Goal: Task Accomplishment & Management: Complete application form

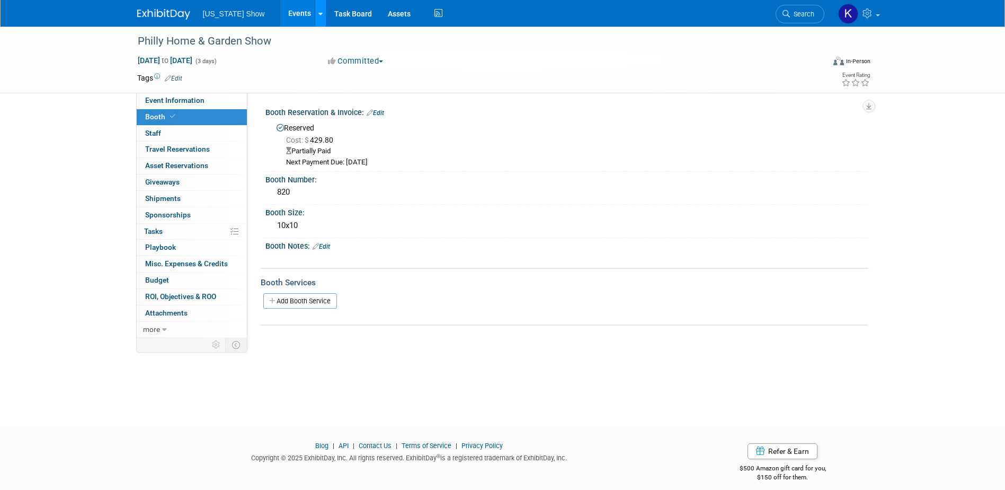
click at [318, 12] on icon at bounding box center [320, 14] width 4 height 7
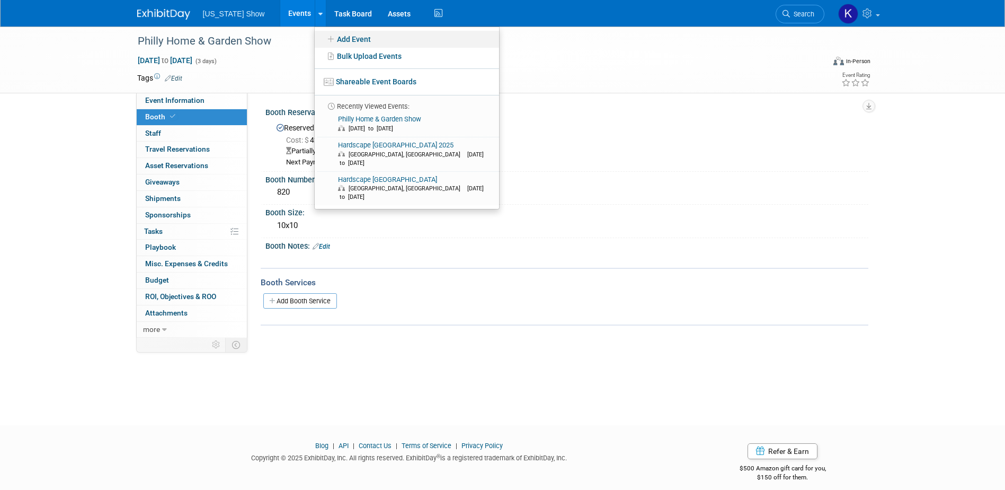
click at [333, 35] on link "Add Event" at bounding box center [407, 39] width 184 height 17
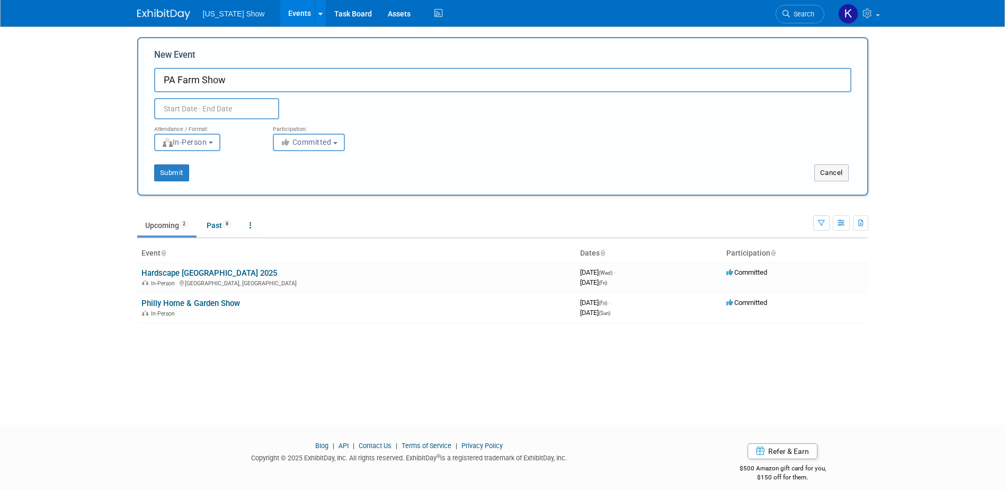
type input "PA Farm Show"
click at [197, 106] on input "text" at bounding box center [216, 108] width 125 height 21
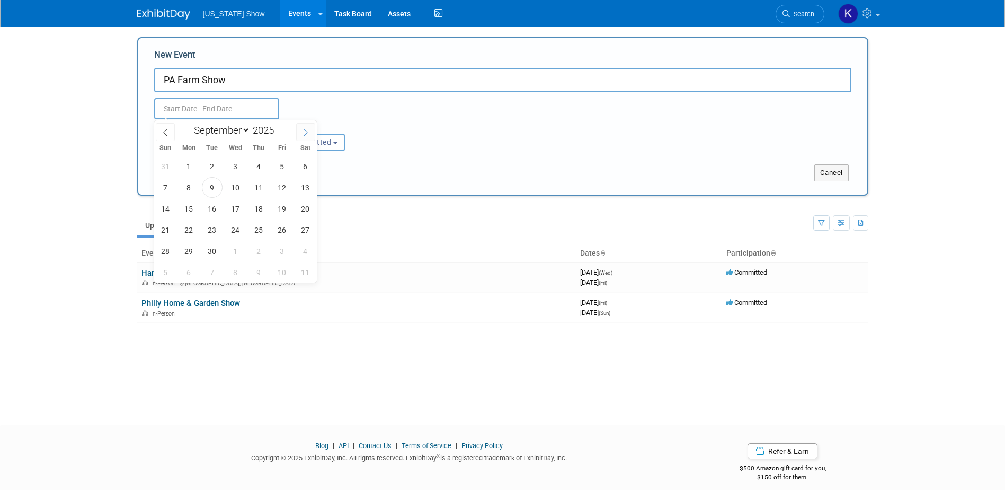
click at [306, 130] on icon at bounding box center [306, 132] width 4 height 7
click at [306, 130] on icon at bounding box center [305, 132] width 7 height 7
select select "11"
click at [306, 130] on icon at bounding box center [305, 132] width 7 height 7
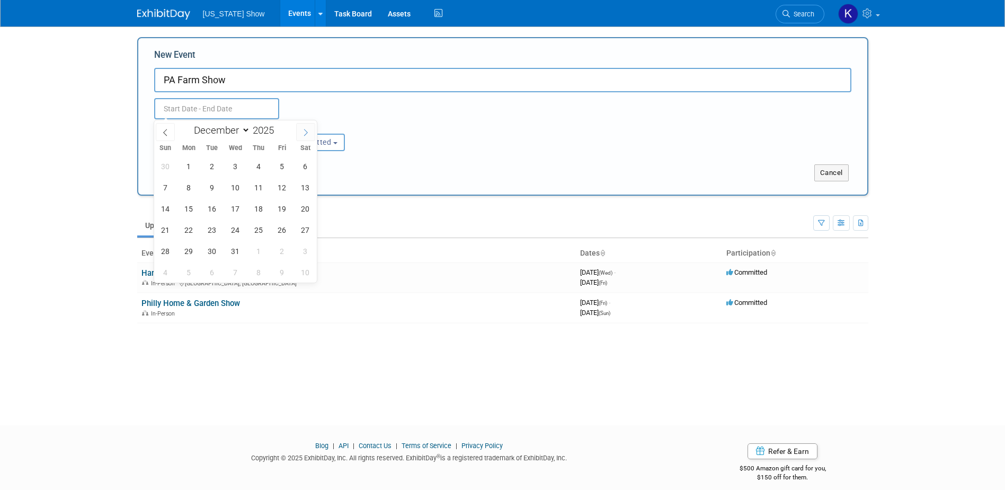
type input "2026"
click at [306, 129] on icon at bounding box center [305, 132] width 7 height 7
select select "2"
click at [259, 162] on span "5" at bounding box center [259, 166] width 21 height 21
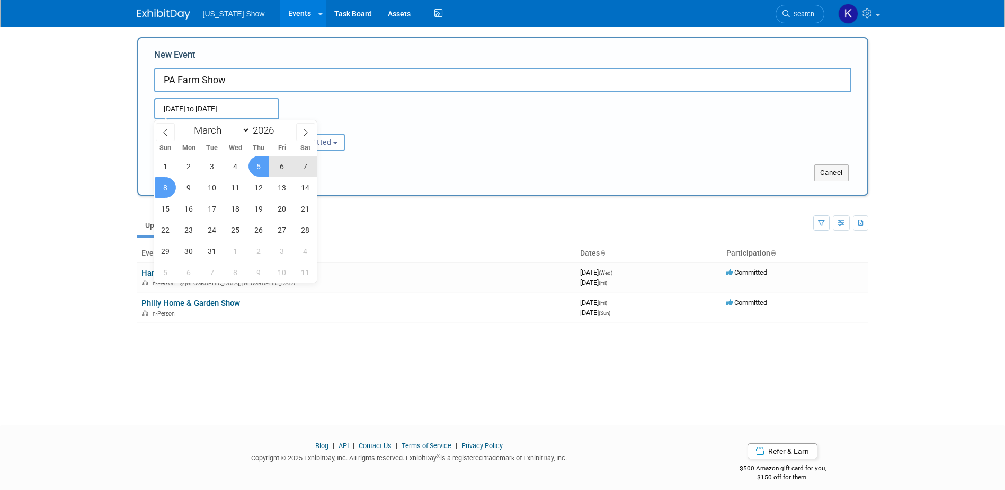
click at [161, 184] on span "8" at bounding box center [165, 187] width 21 height 21
type input "[DATE] to [DATE]"
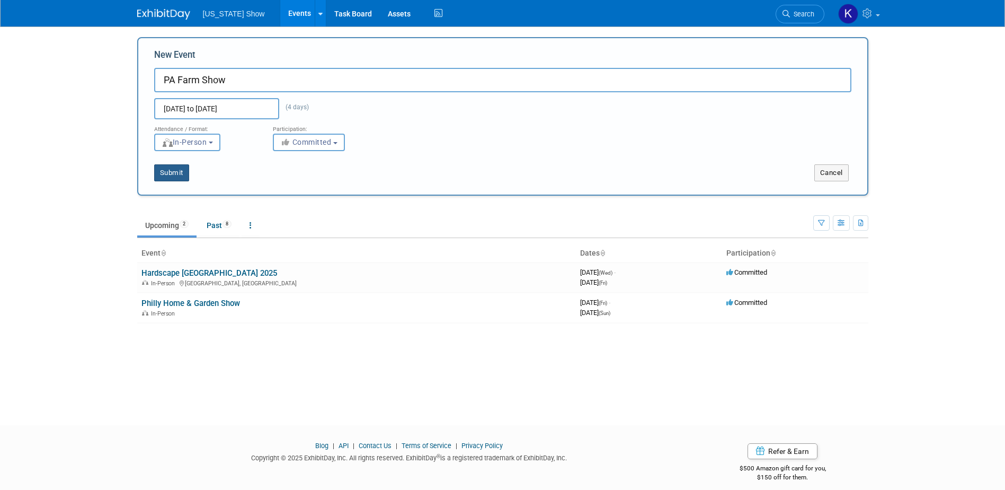
click at [170, 172] on button "Submit" at bounding box center [171, 172] width 35 height 17
type input "PA Farm Show"
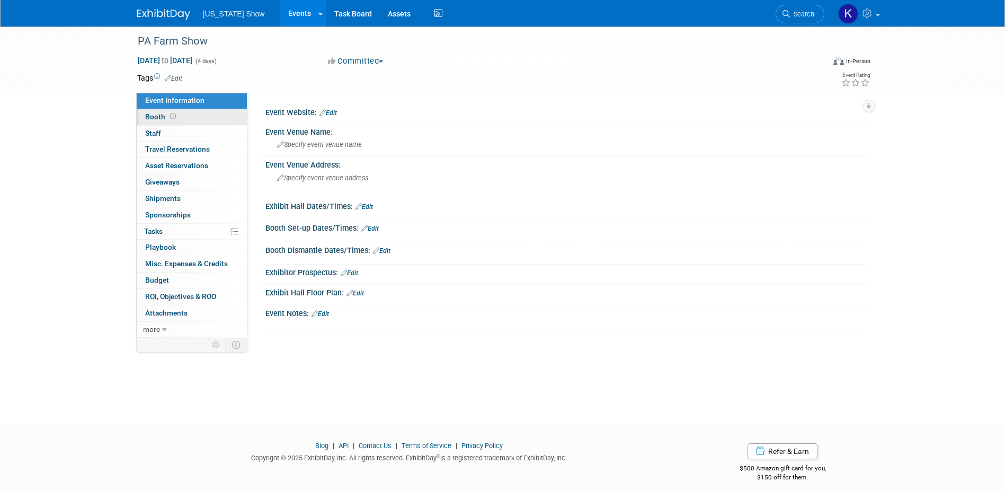
click at [159, 114] on span "Booth" at bounding box center [161, 116] width 33 height 8
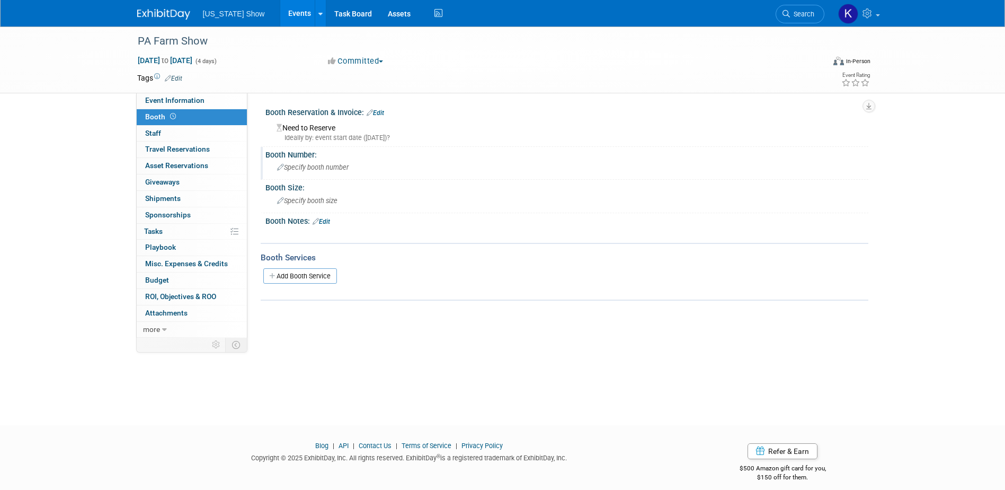
click at [300, 162] on div "Specify booth number" at bounding box center [566, 167] width 587 height 16
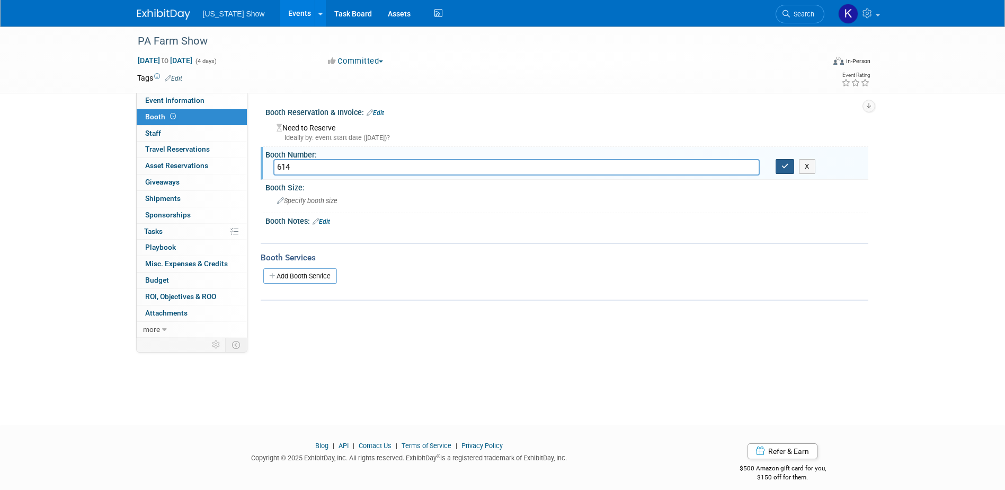
type input "614"
click at [785, 169] on icon "button" at bounding box center [785, 166] width 7 height 7
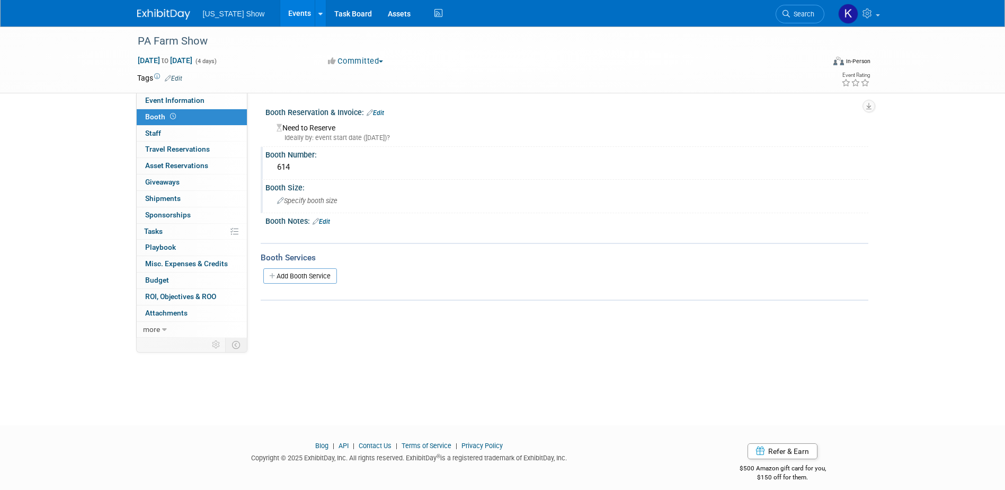
click at [284, 201] on span "Specify booth size" at bounding box center [307, 201] width 60 height 8
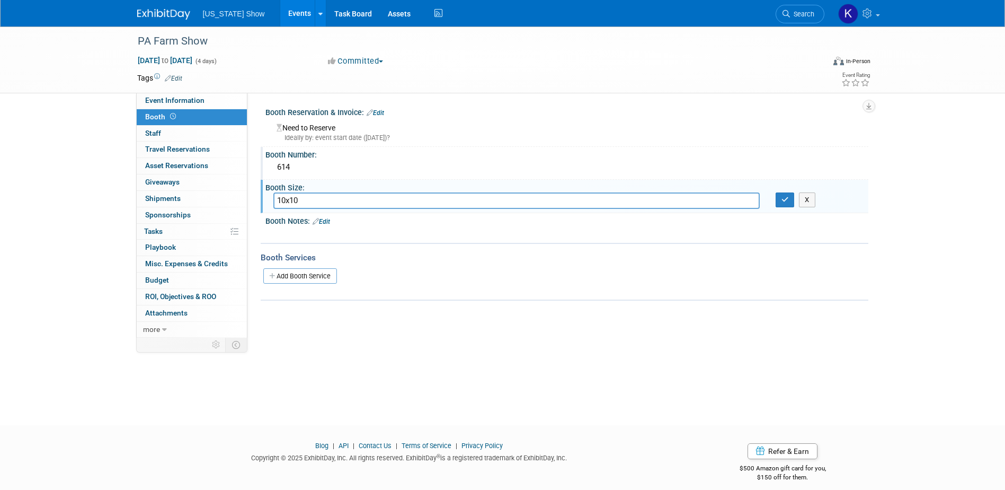
type input "10x10"
click at [475, 298] on div "Booth Services Add Booth Service" at bounding box center [565, 272] width 608 height 58
click at [785, 200] on icon "button" at bounding box center [785, 199] width 7 height 7
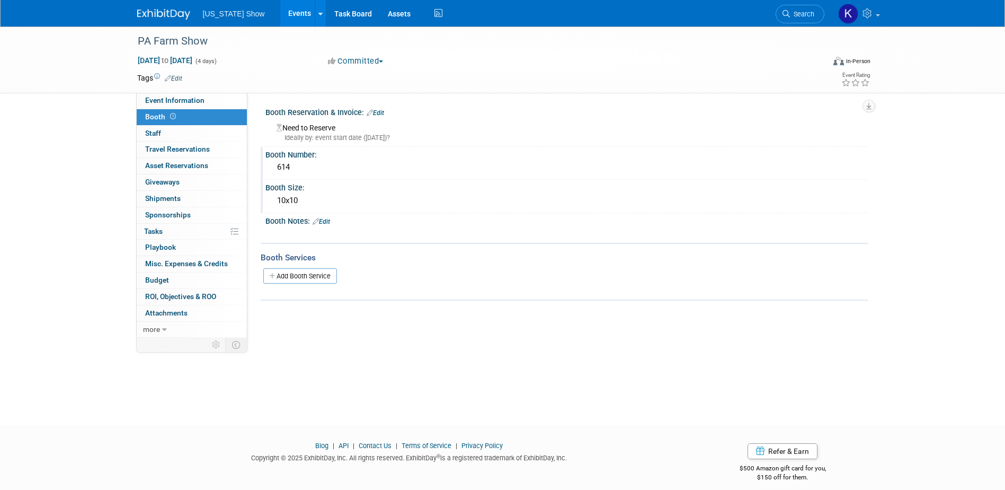
click at [378, 112] on link "Edit" at bounding box center [375, 112] width 17 height 7
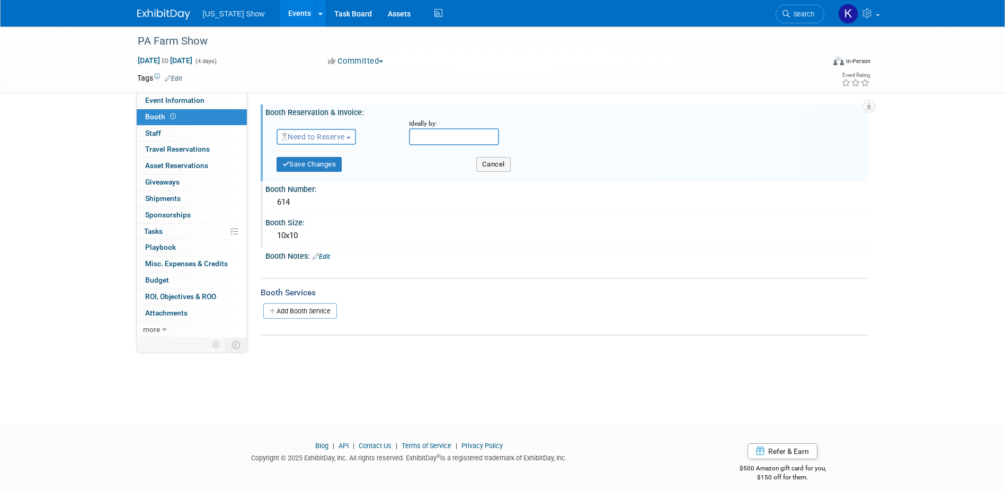
click at [351, 135] on button "Need to Reserve" at bounding box center [317, 137] width 80 height 16
click at [313, 167] on link "Reserved" at bounding box center [333, 169] width 113 height 15
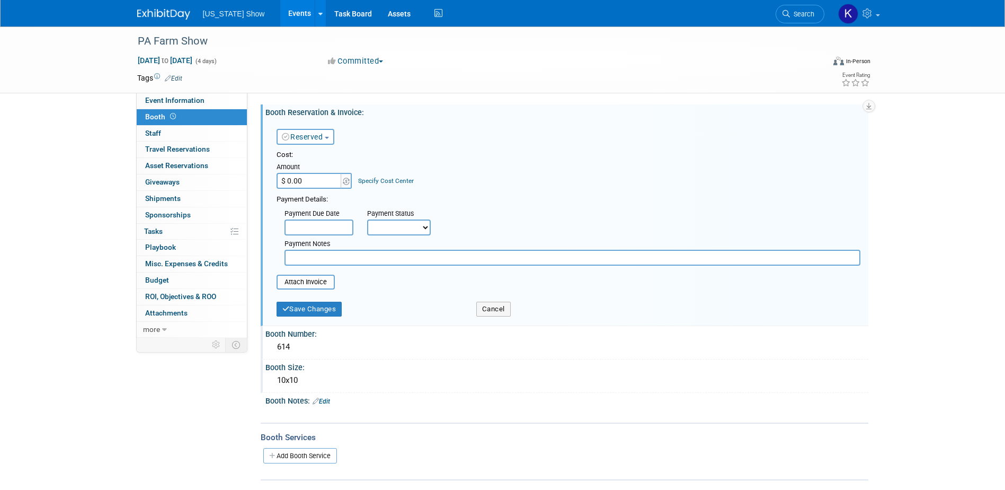
click at [293, 182] on input "$ 0.00" at bounding box center [310, 181] width 66 height 16
type input "$ 326.33"
click at [316, 225] on input "text" at bounding box center [319, 227] width 69 height 16
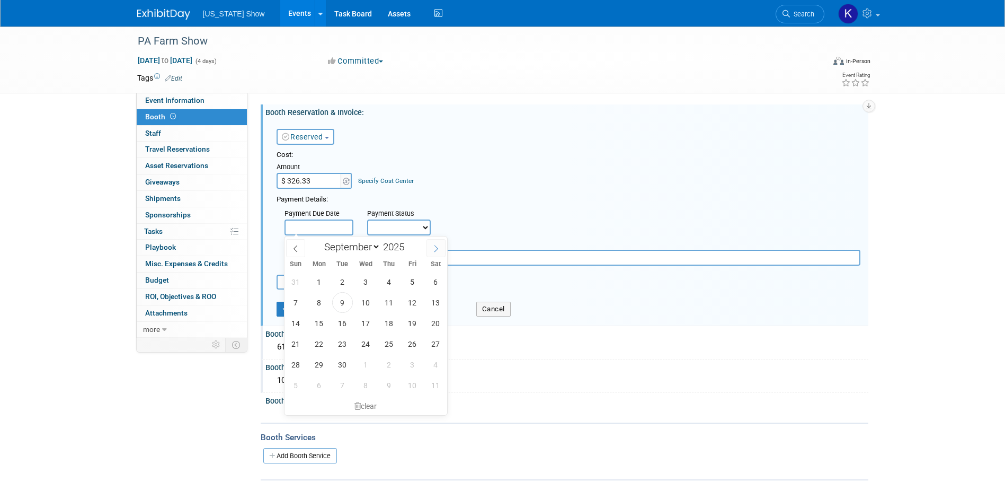
click at [436, 245] on icon at bounding box center [435, 248] width 7 height 7
select select "9"
click at [366, 323] on span "15" at bounding box center [366, 323] width 21 height 21
type input "Oct 15, 2025"
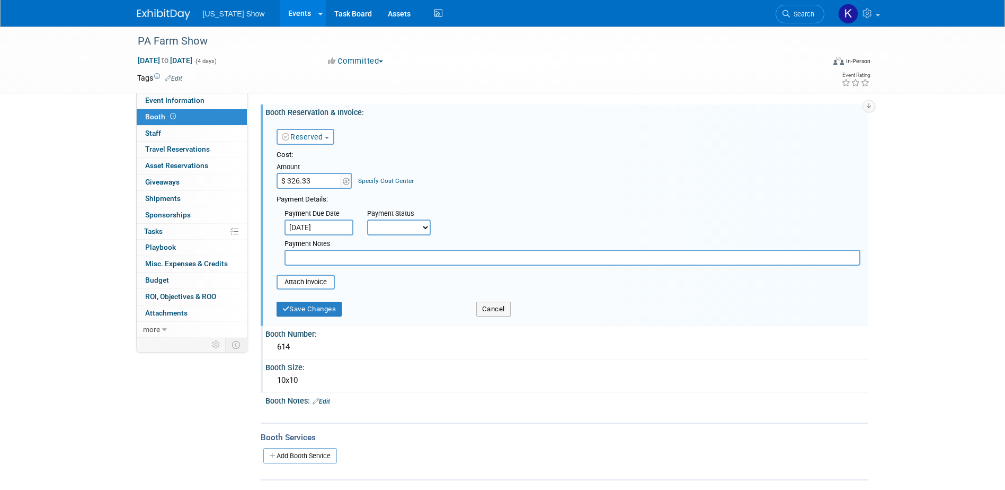
click at [425, 225] on select "Not Paid Yet Partially Paid Paid in Full" at bounding box center [399, 227] width 64 height 16
select select "2"
click at [367, 219] on select "Not Paid Yet Partially Paid Paid in Full" at bounding box center [399, 227] width 64 height 16
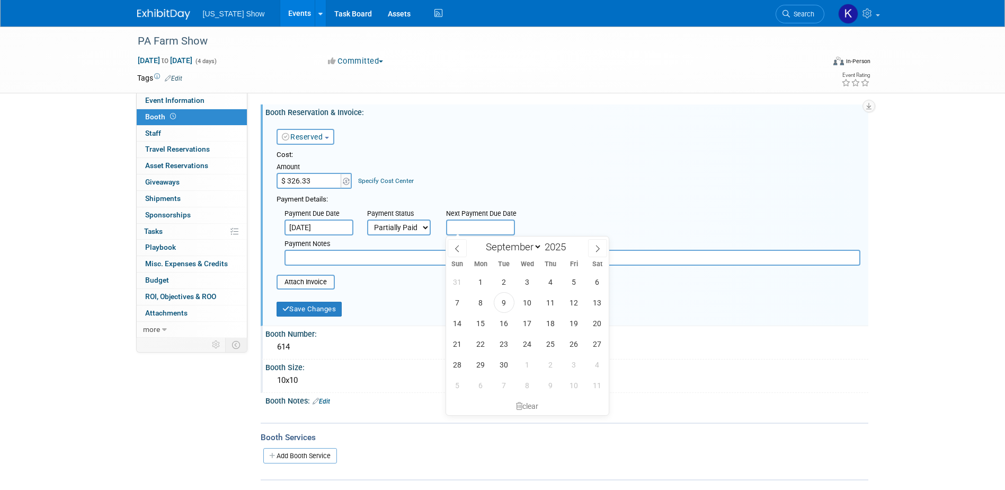
click at [463, 222] on input "text" at bounding box center [480, 227] width 69 height 16
click at [404, 297] on div "Save Changes" at bounding box center [369, 306] width 200 height 22
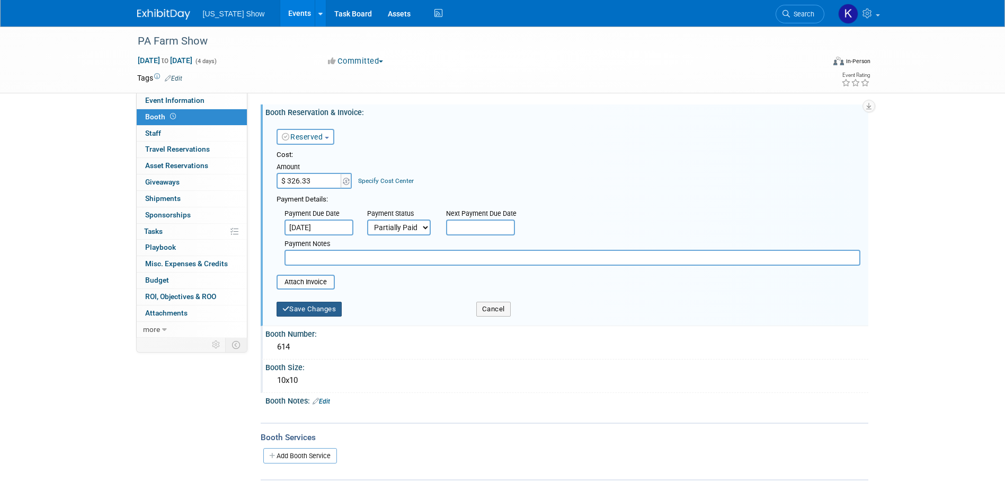
click at [313, 308] on button "Save Changes" at bounding box center [310, 309] width 66 height 15
